Goal: Information Seeking & Learning: Learn about a topic

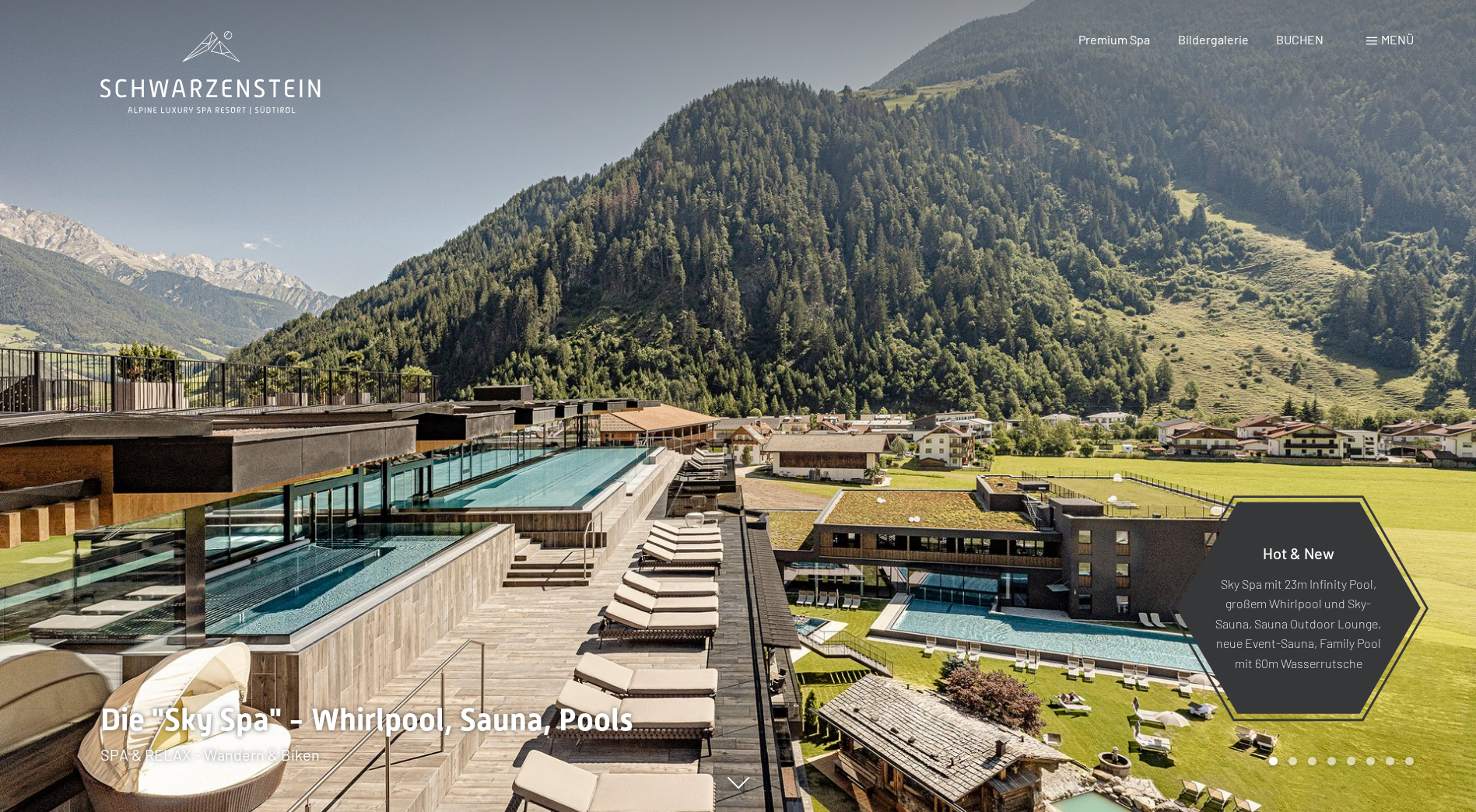
click at [1385, 41] on span "Menü" at bounding box center [1397, 38] width 33 height 14
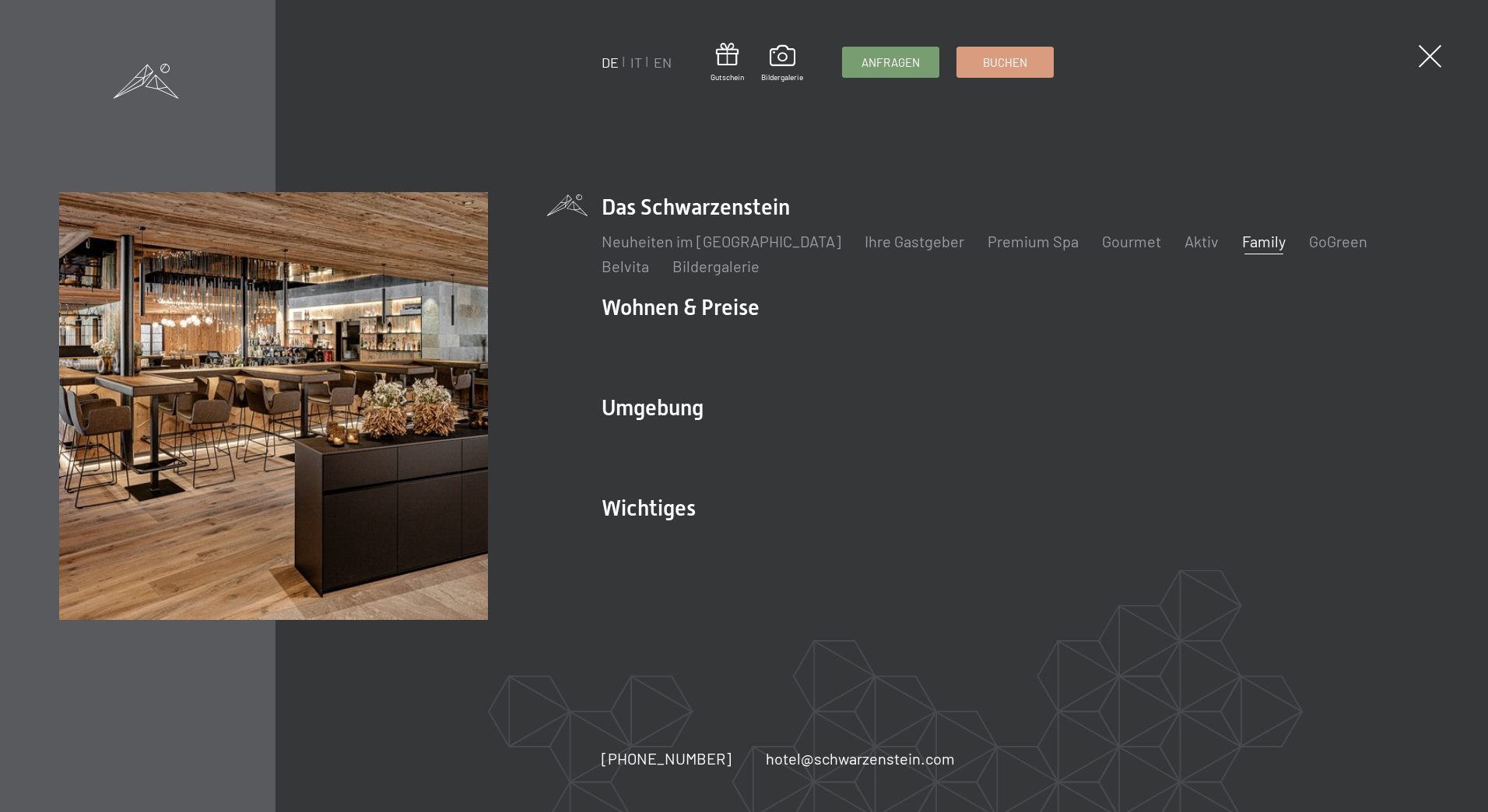
click at [1242, 243] on link "Family" at bounding box center [1263, 241] width 43 height 18
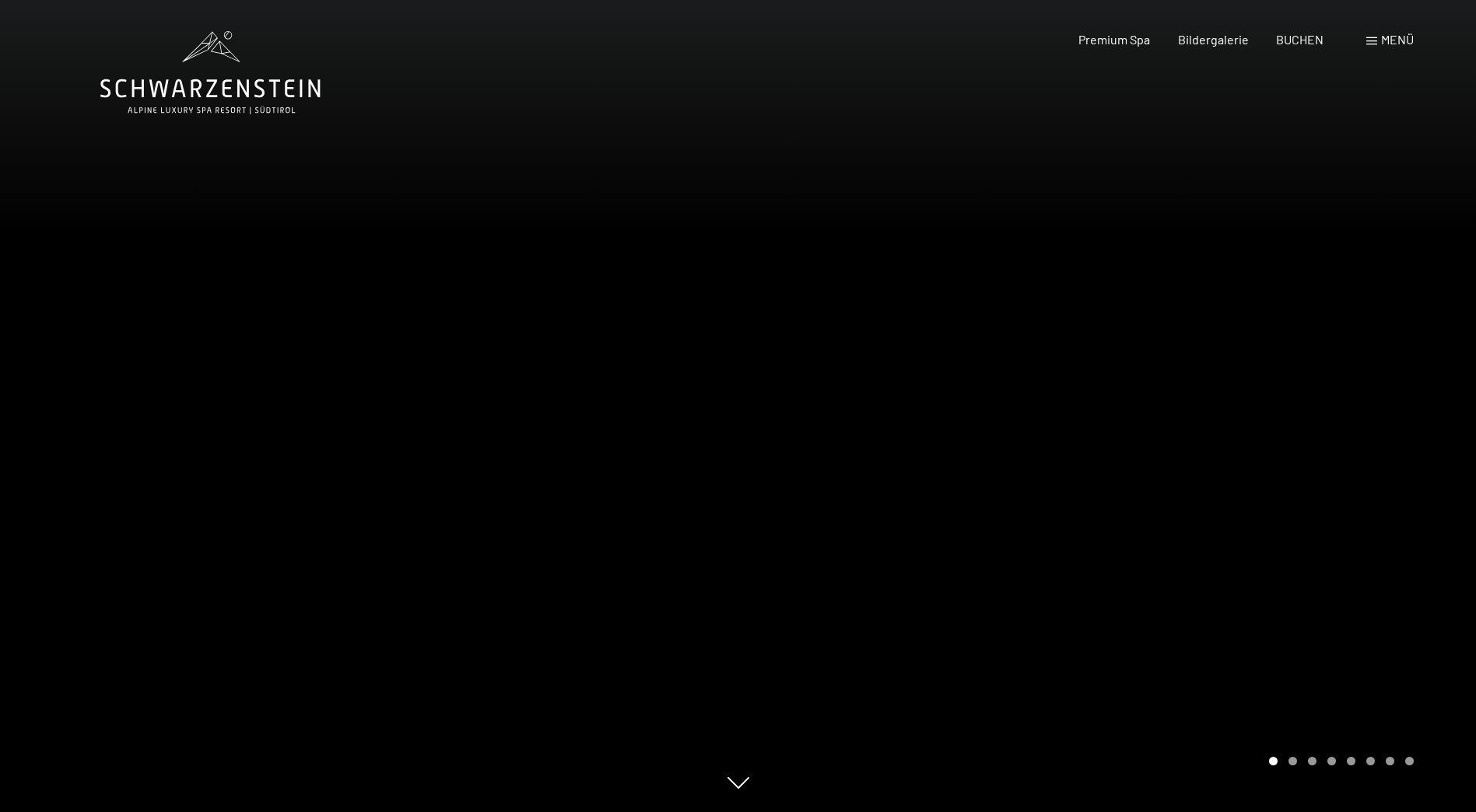
click at [1376, 444] on div at bounding box center [1108, 406] width 738 height 812
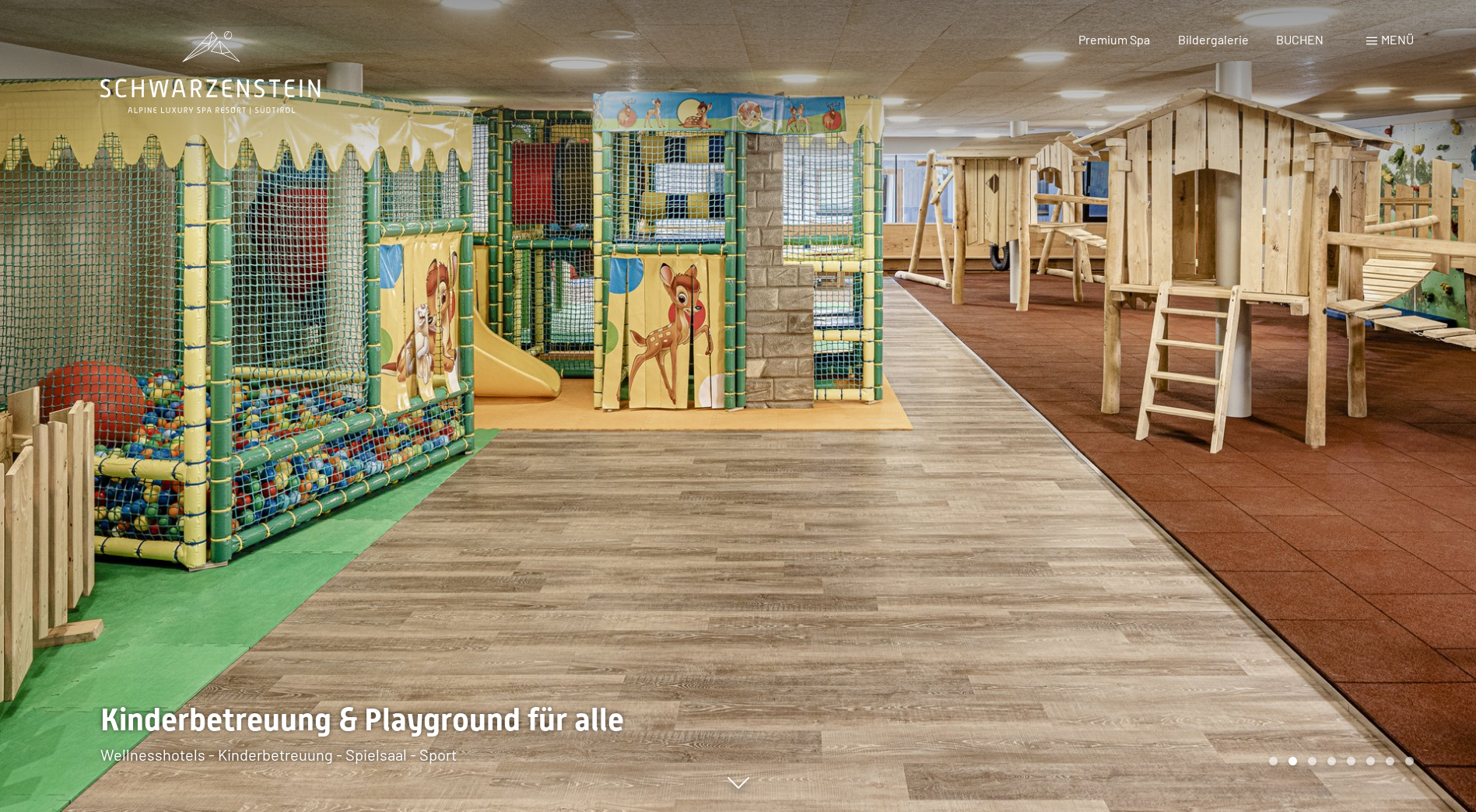
click at [1380, 417] on div at bounding box center [1108, 406] width 738 height 812
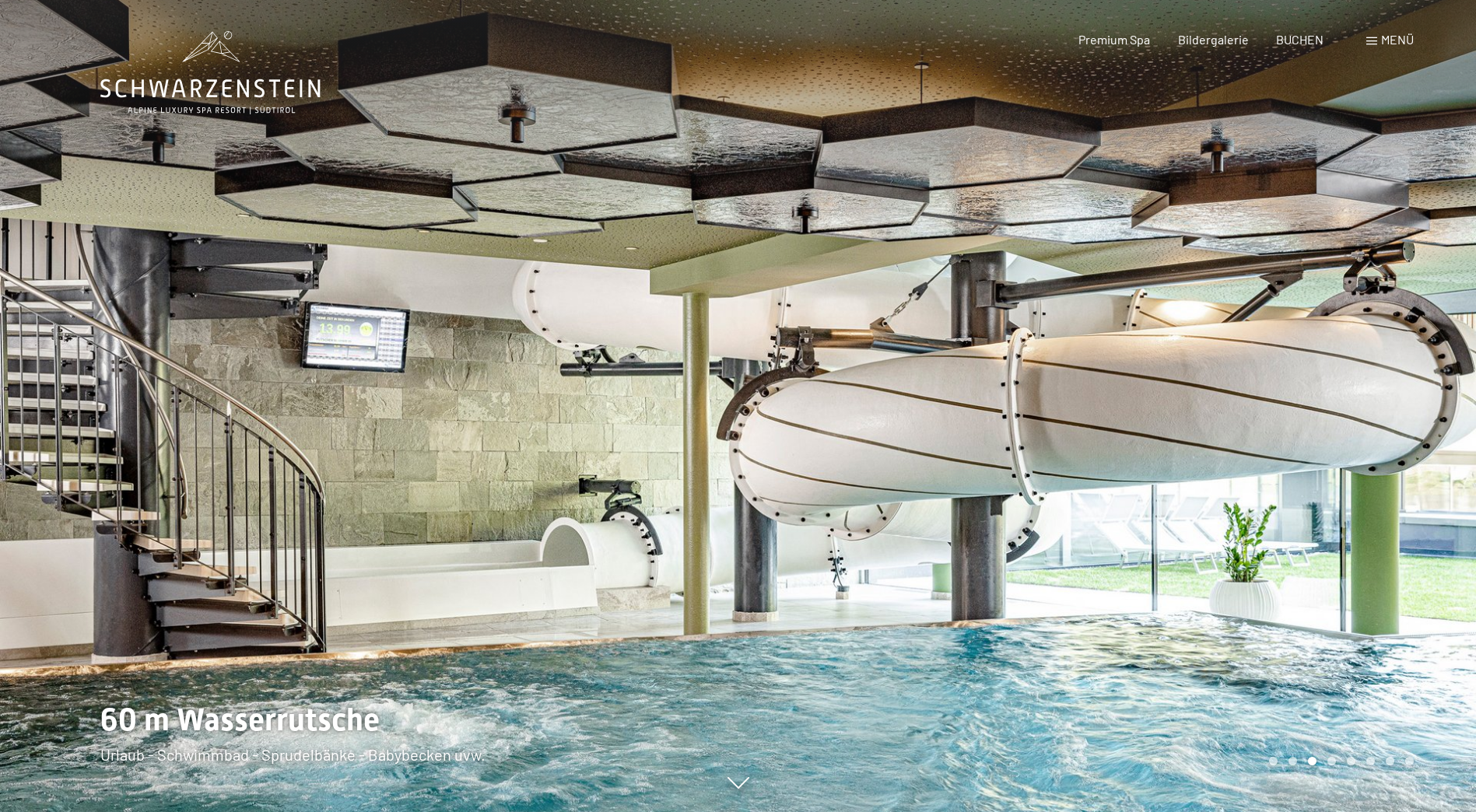
click at [1380, 417] on div at bounding box center [1108, 406] width 738 height 812
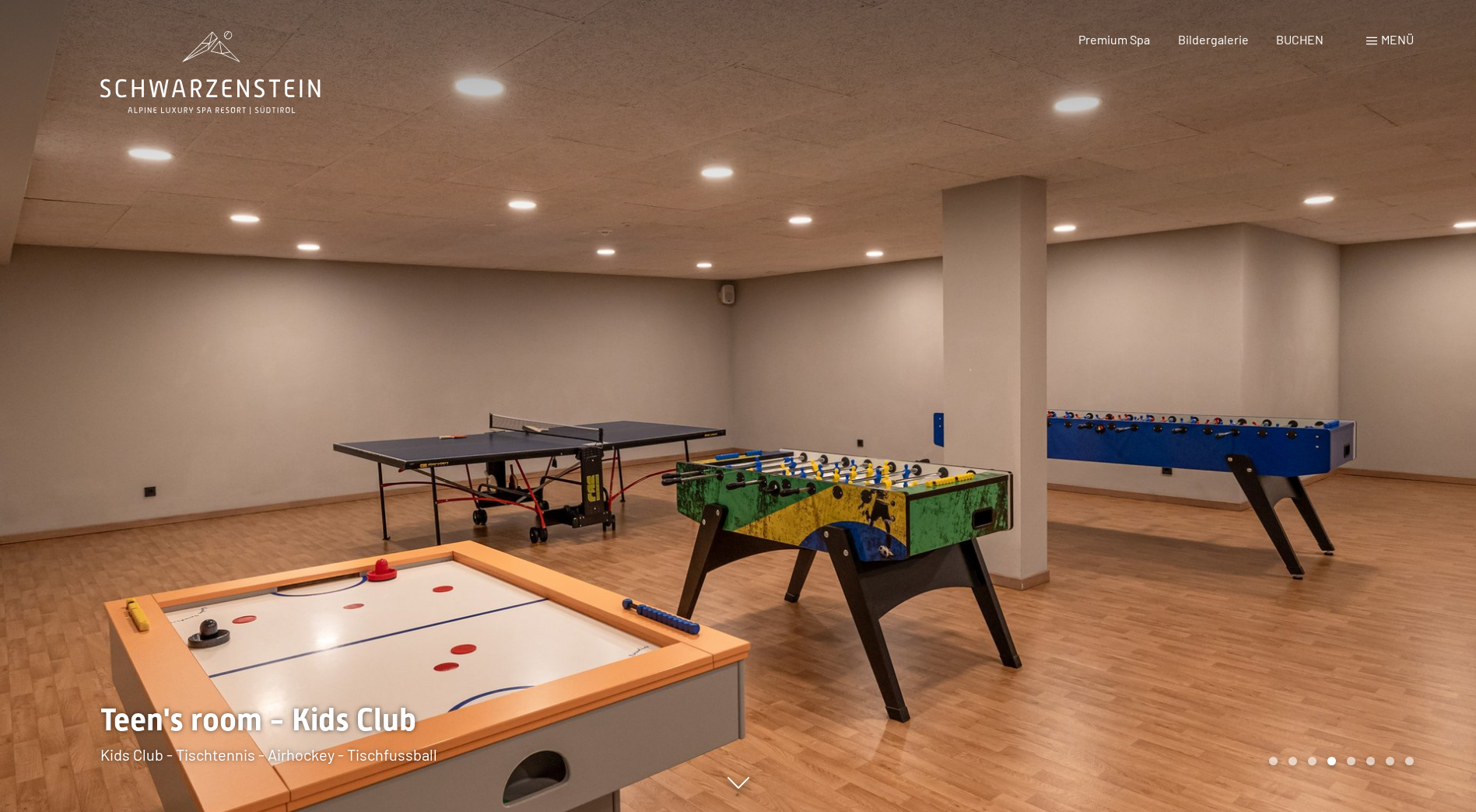
click at [1380, 417] on div at bounding box center [1108, 406] width 738 height 812
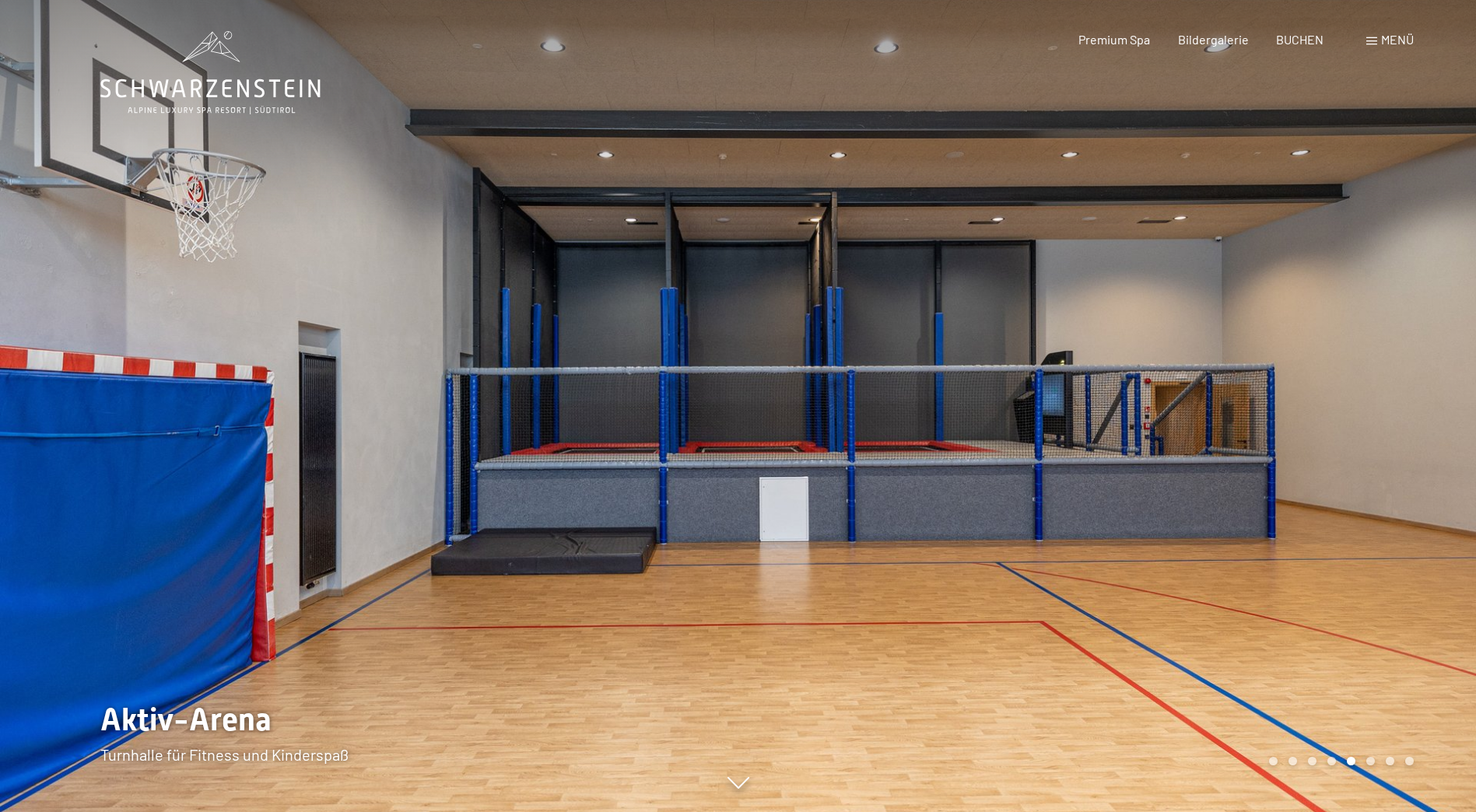
click at [1363, 419] on div at bounding box center [1108, 406] width 738 height 812
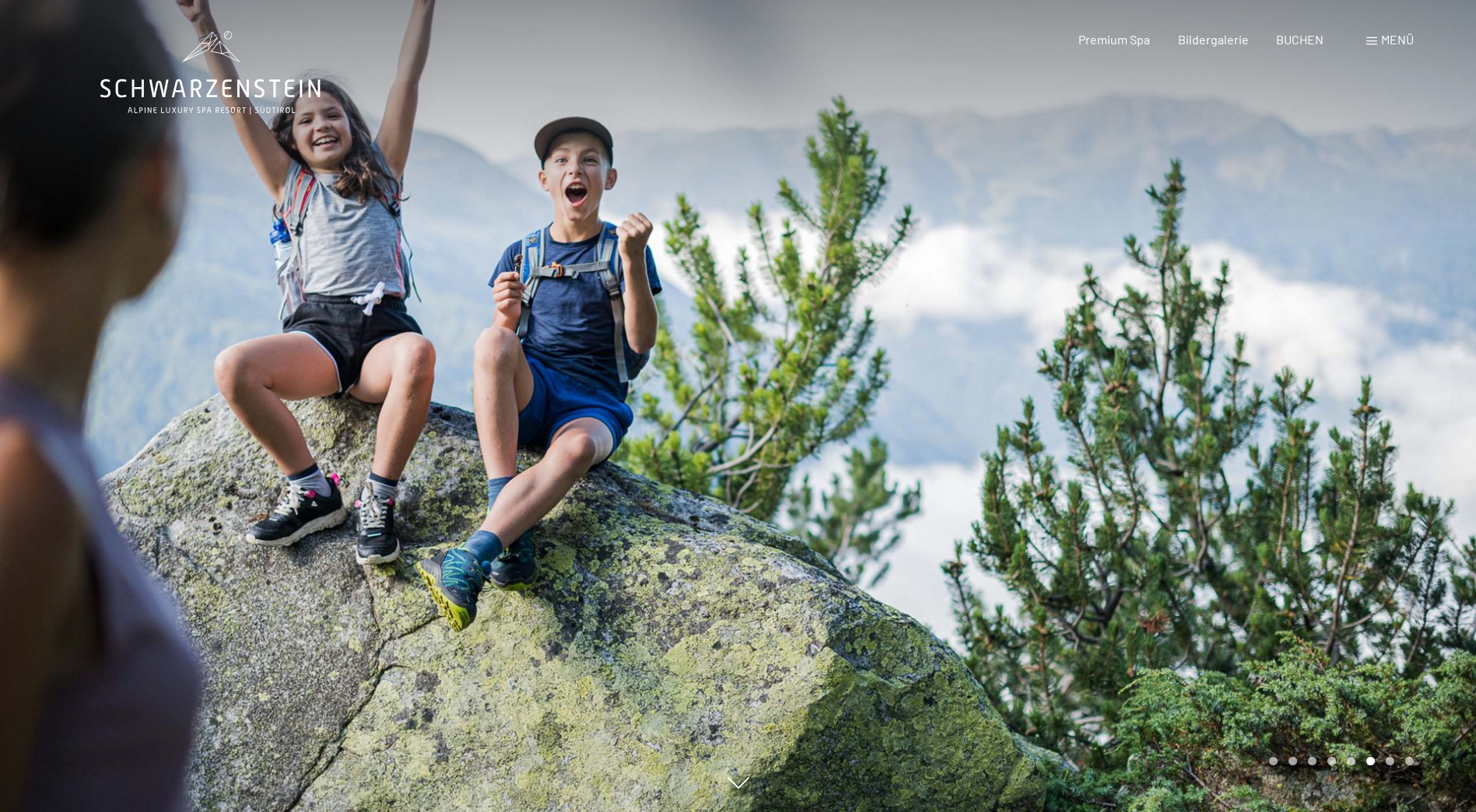
click at [1363, 419] on div at bounding box center [1108, 406] width 738 height 812
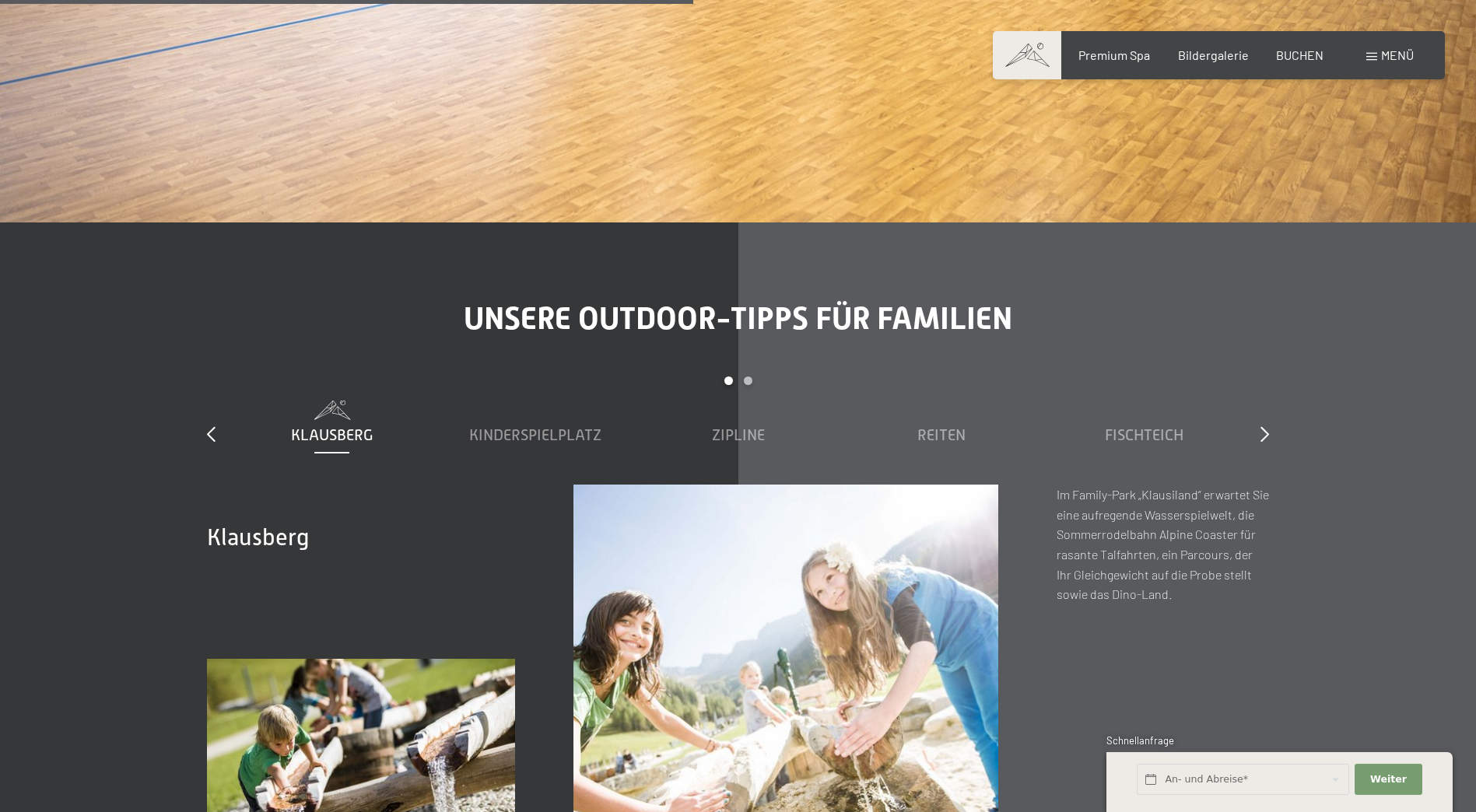
scroll to position [5835, 0]
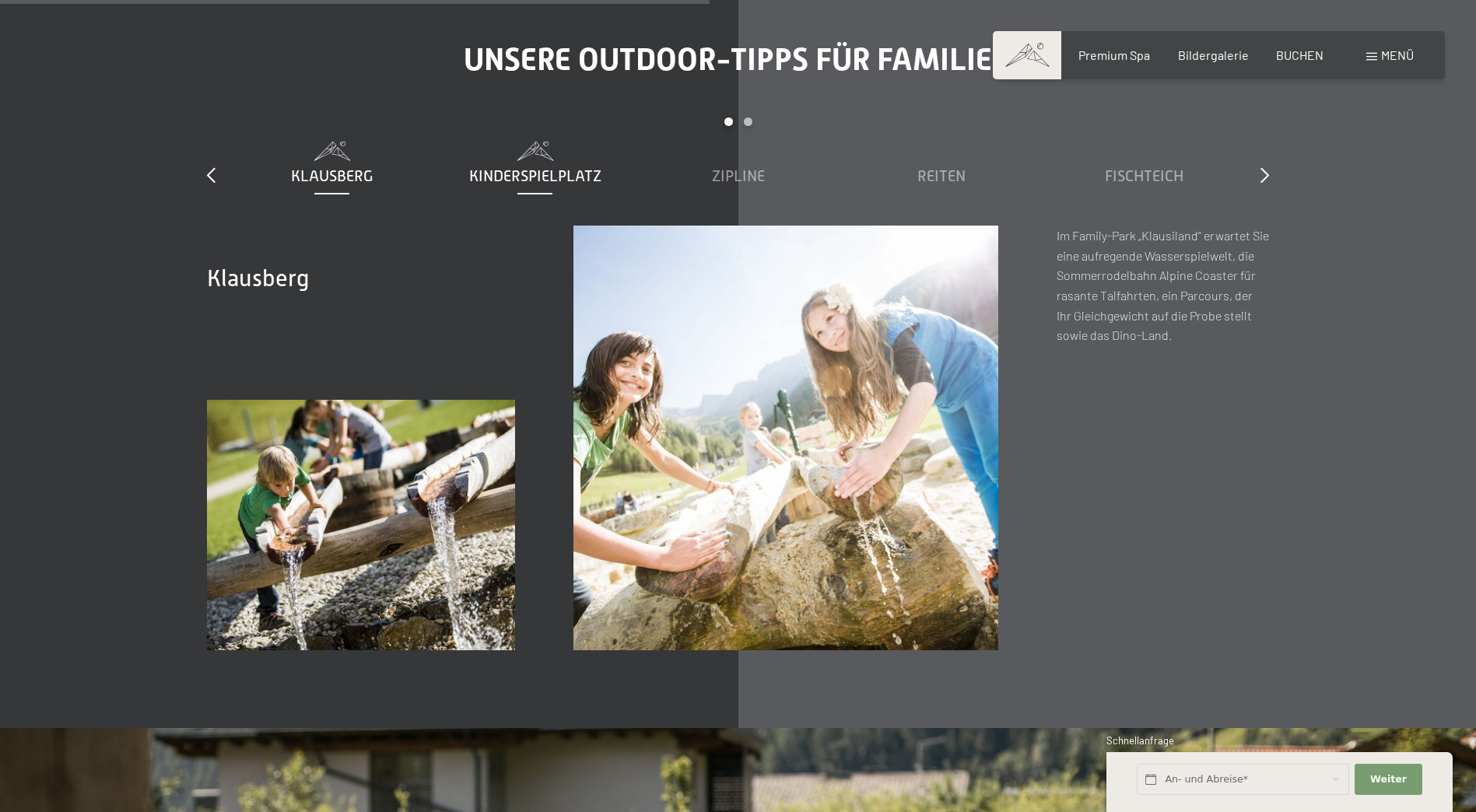
click at [570, 167] on span "Kinderspielplatz" at bounding box center [535, 175] width 132 height 17
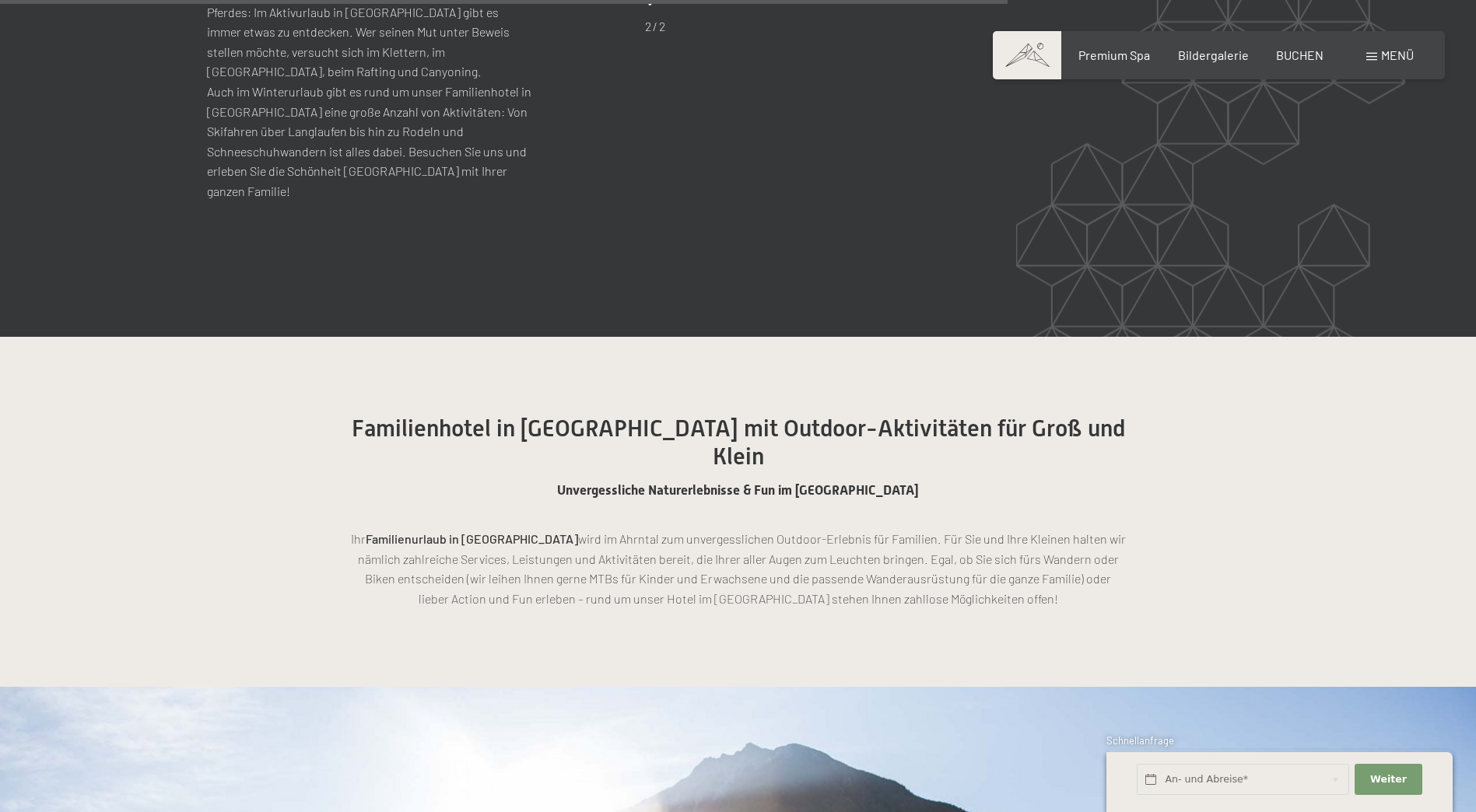
scroll to position [8298, 0]
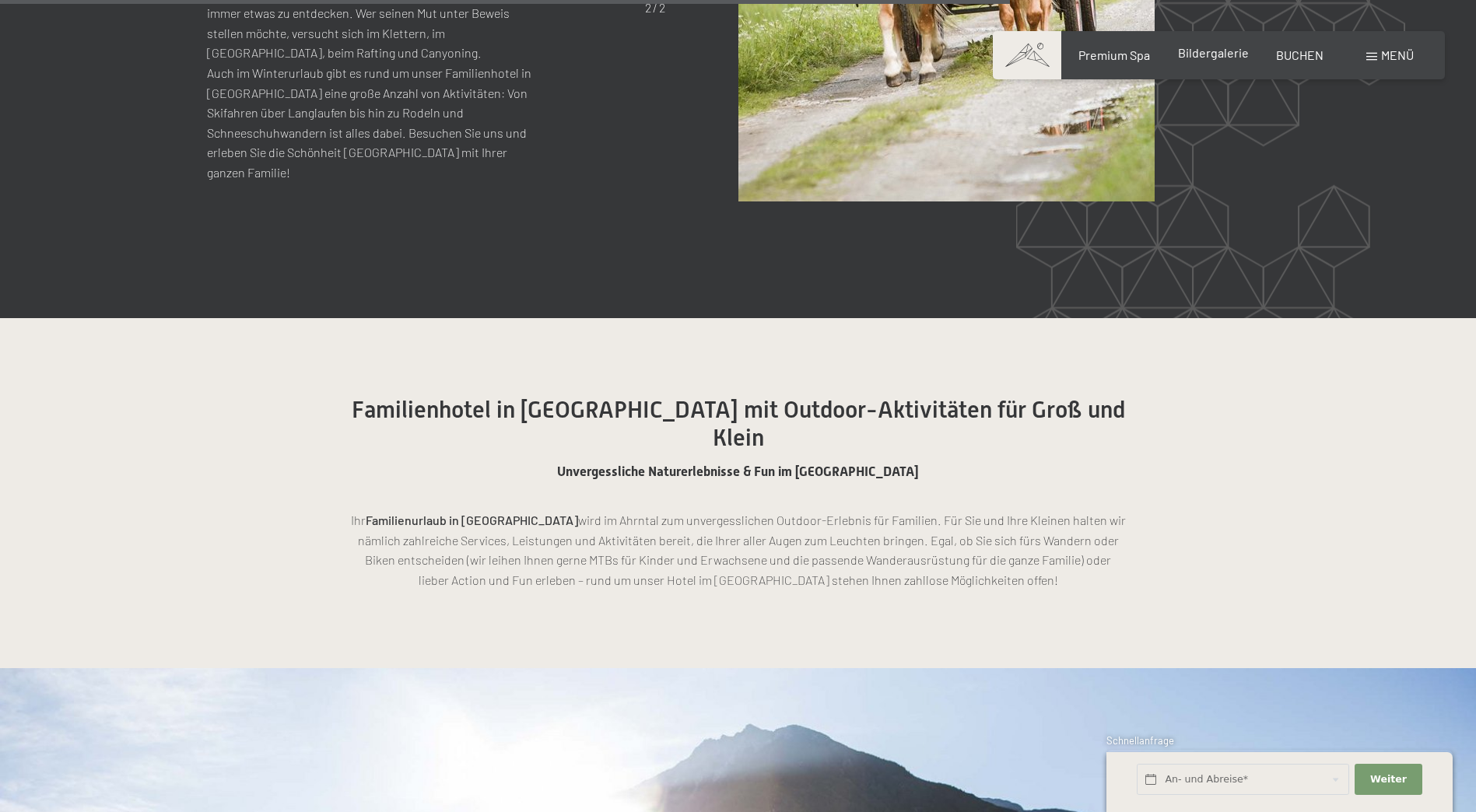
click at [1213, 53] on span "Bildergalerie" at bounding box center [1214, 52] width 71 height 14
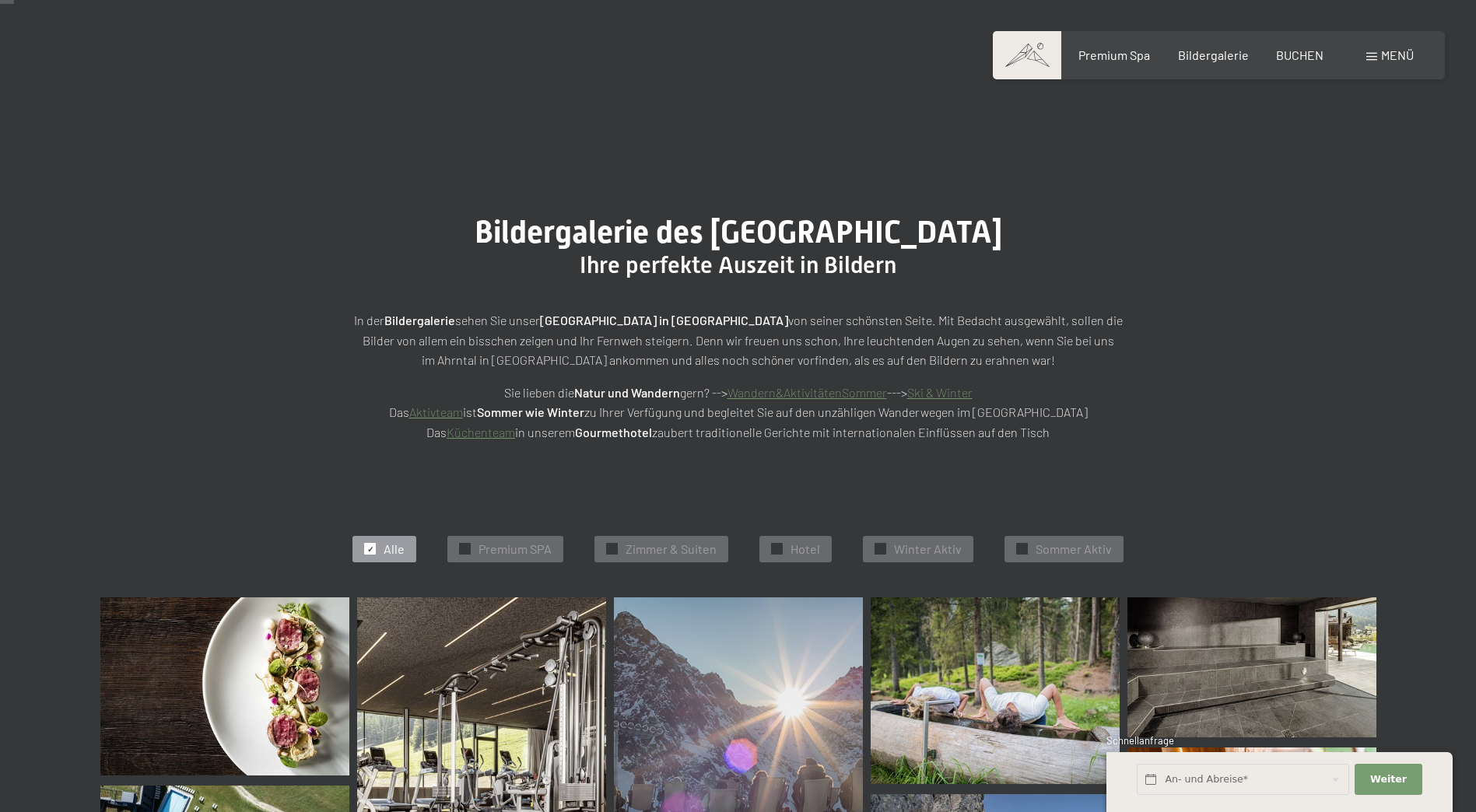
scroll to position [389, 0]
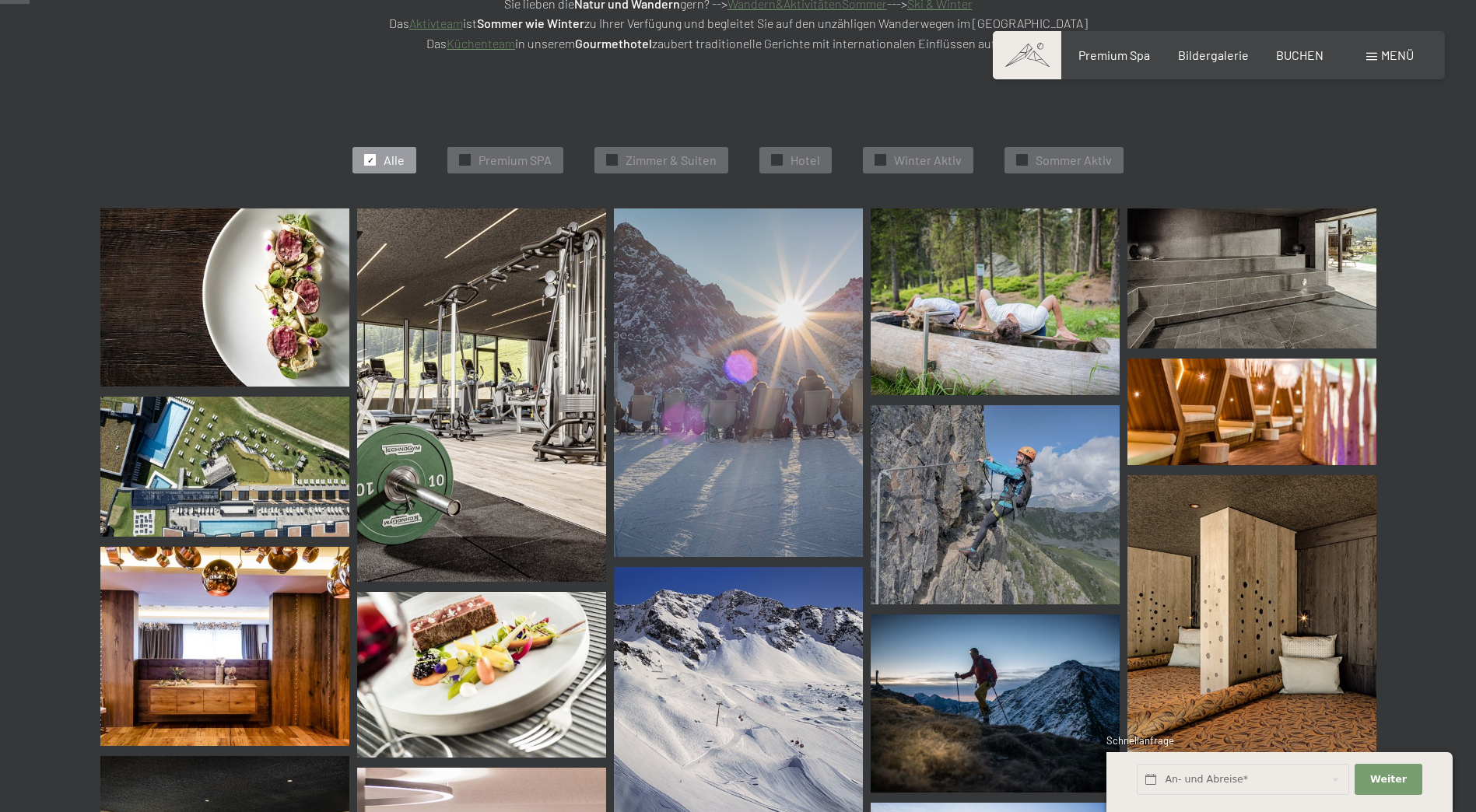
click at [499, 393] on img at bounding box center [481, 395] width 249 height 374
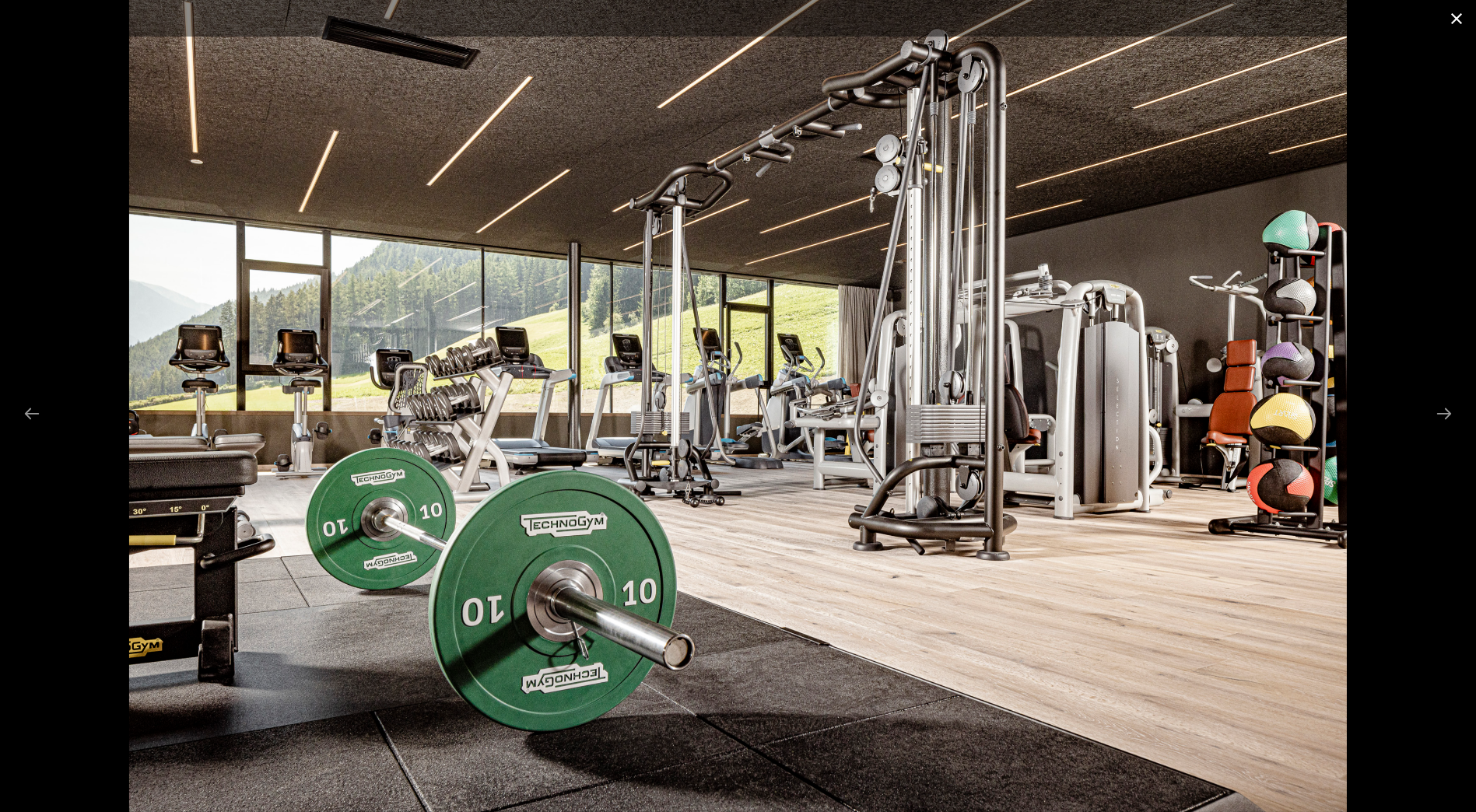
click at [1452, 17] on button "Close gallery" at bounding box center [1457, 18] width 39 height 36
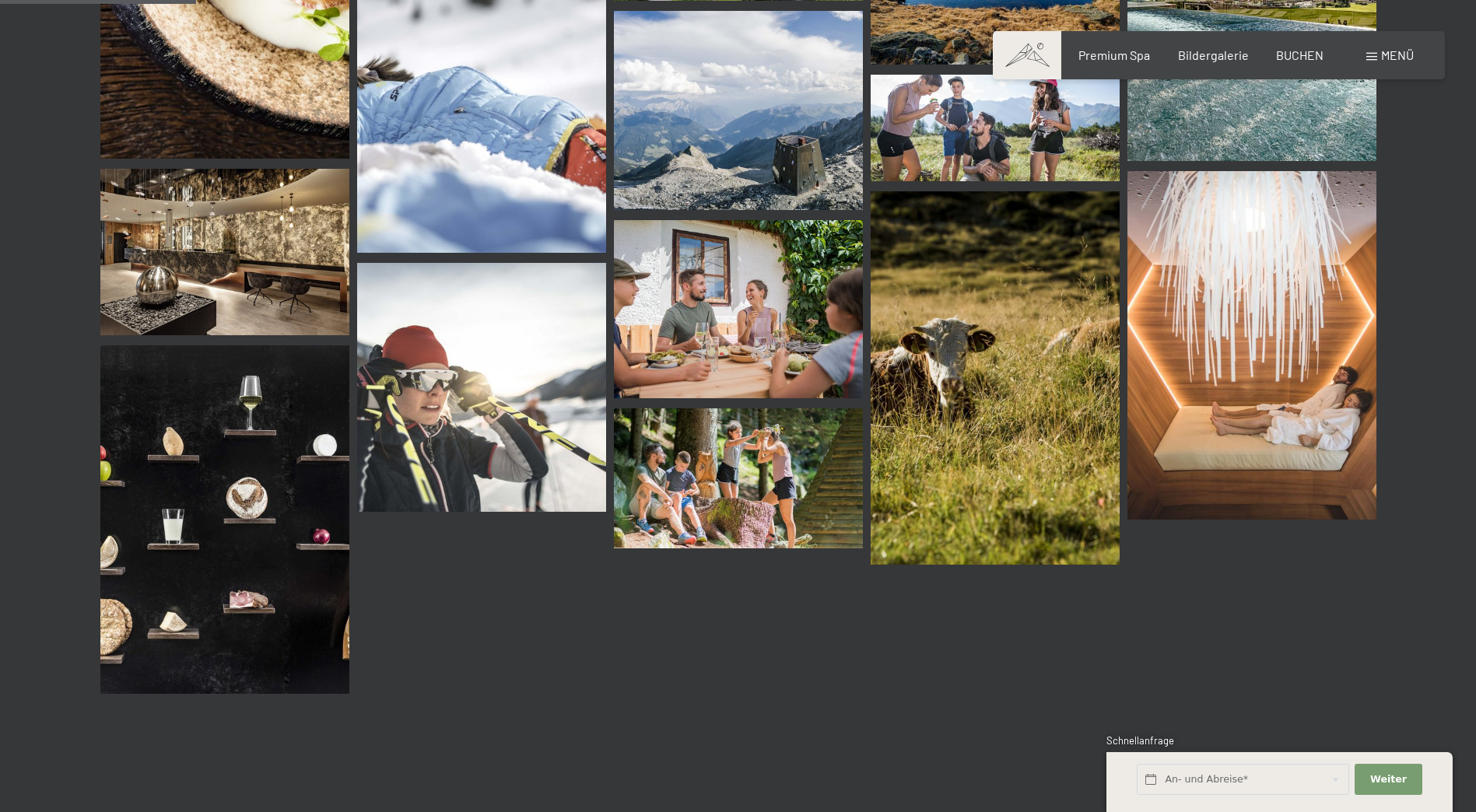
scroll to position [2982, 0]
